Goal: Contribute content

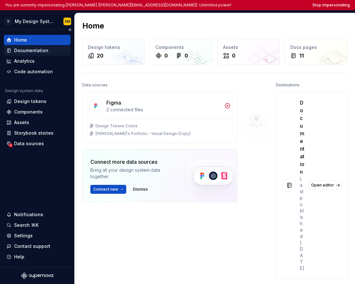
click at [42, 50] on div "Documentation" at bounding box center [31, 50] width 34 height 6
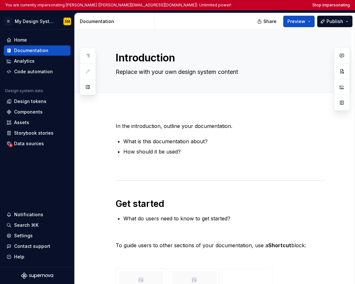
type textarea "*"
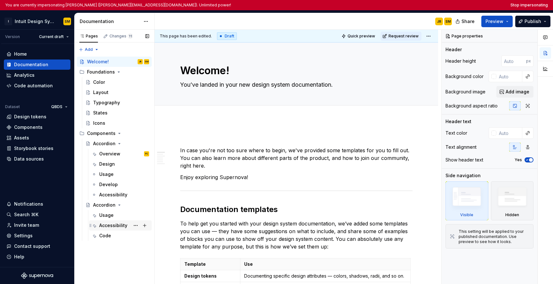
click at [121, 229] on div "Accessibility" at bounding box center [124, 225] width 50 height 9
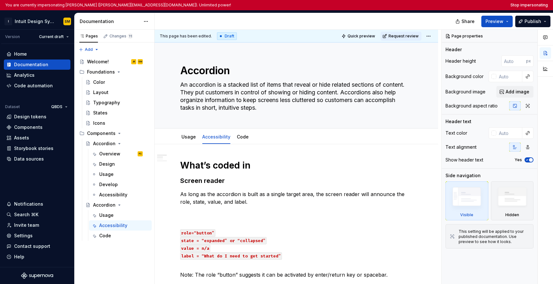
type textarea "*"
